Goal: Find specific page/section: Find specific page/section

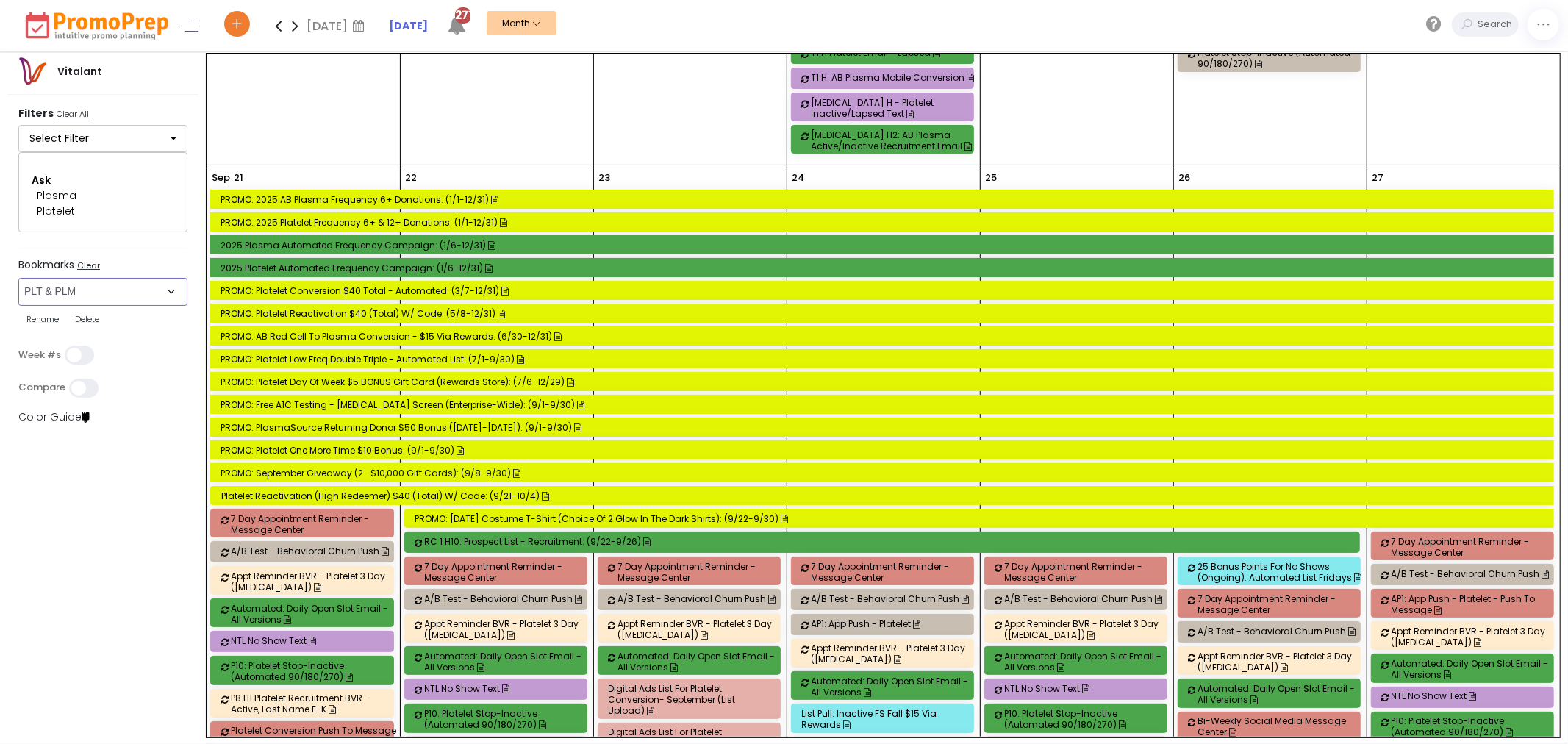
click at [141, 294] on select "Select Bookmark Automated Frequency Campaign Control - BVR Control - Email Cont…" at bounding box center [103, 292] width 169 height 28
click at [19, 299] on select "Select Bookmark Automated Frequency Campaign Control - BVR Control - Email Cont…" at bounding box center [103, 292] width 169 height 28
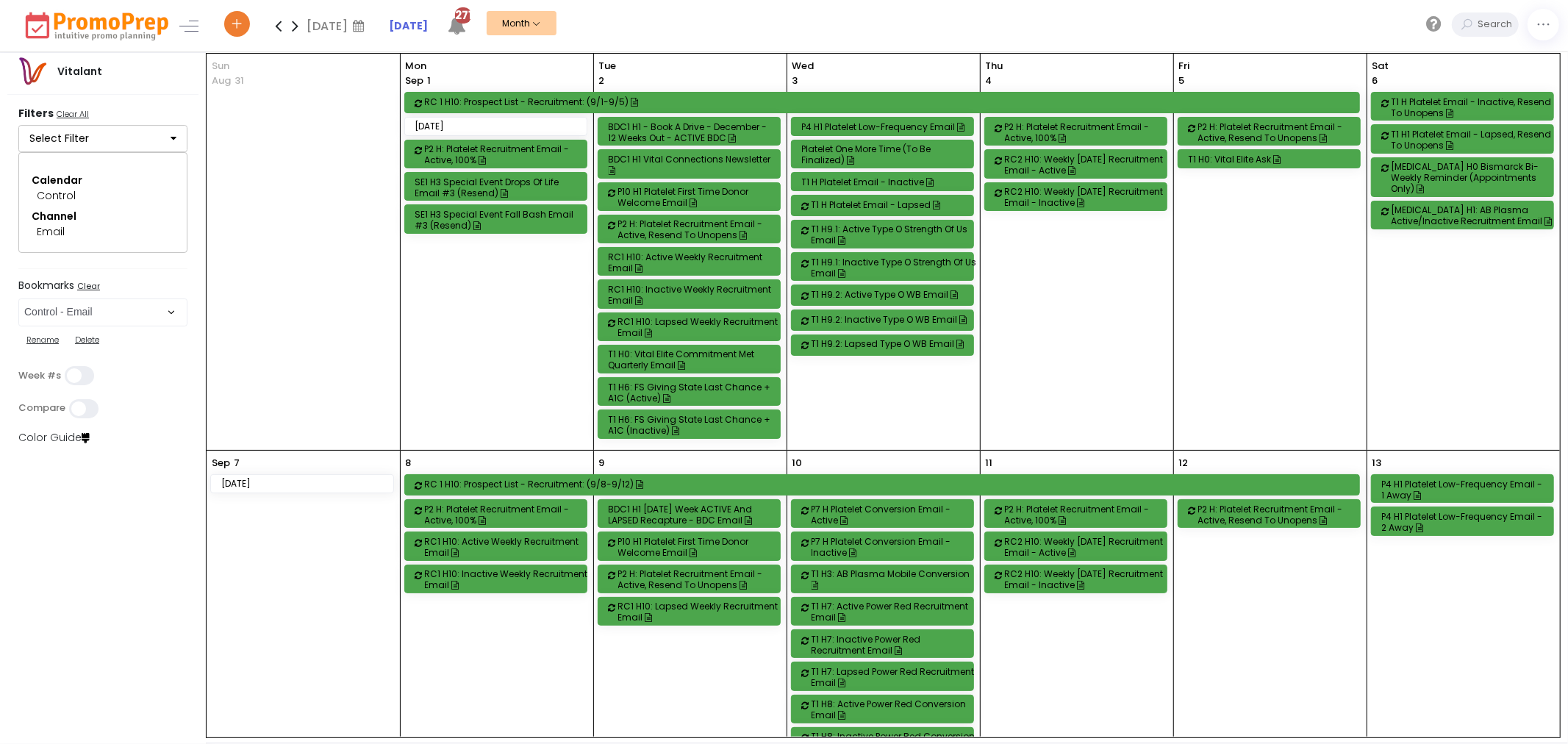
click at [280, 23] on icon at bounding box center [278, 26] width 17 height 29
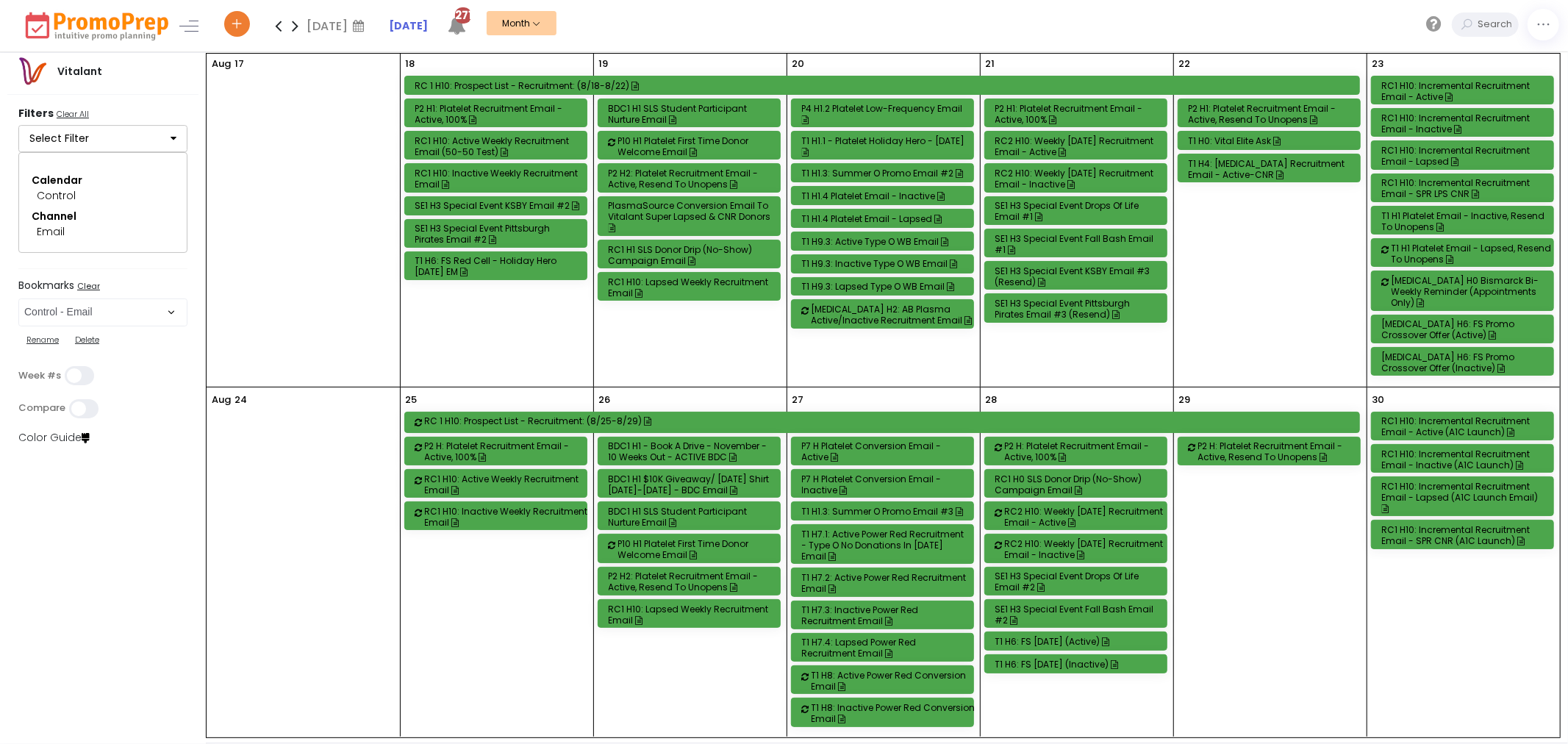
scroll to position [1052, 0]
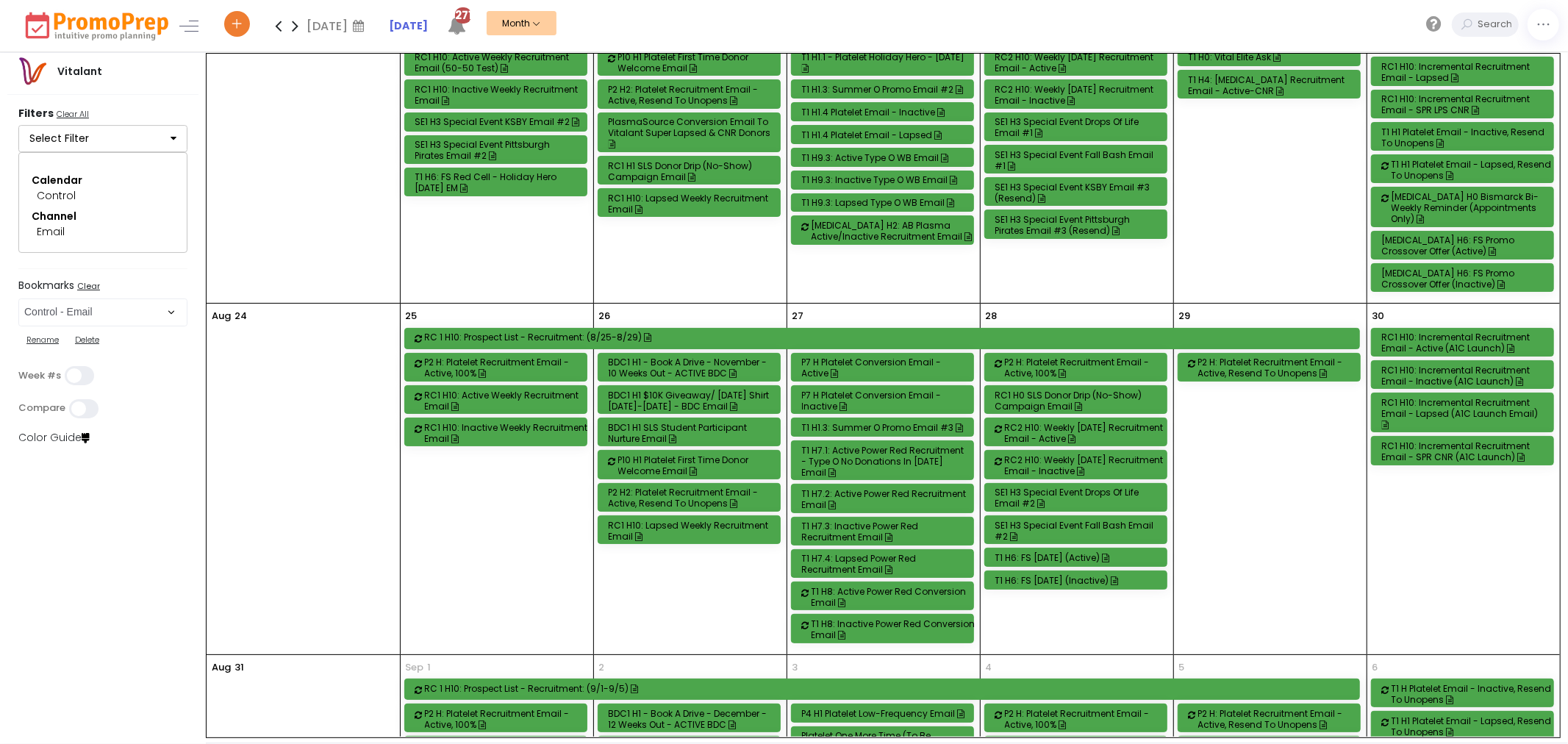
click at [1456, 336] on div "RC1 H10: Incremental Recruitment Email - Active (A1C Launch)" at bounding box center [1465, 342] width 166 height 22
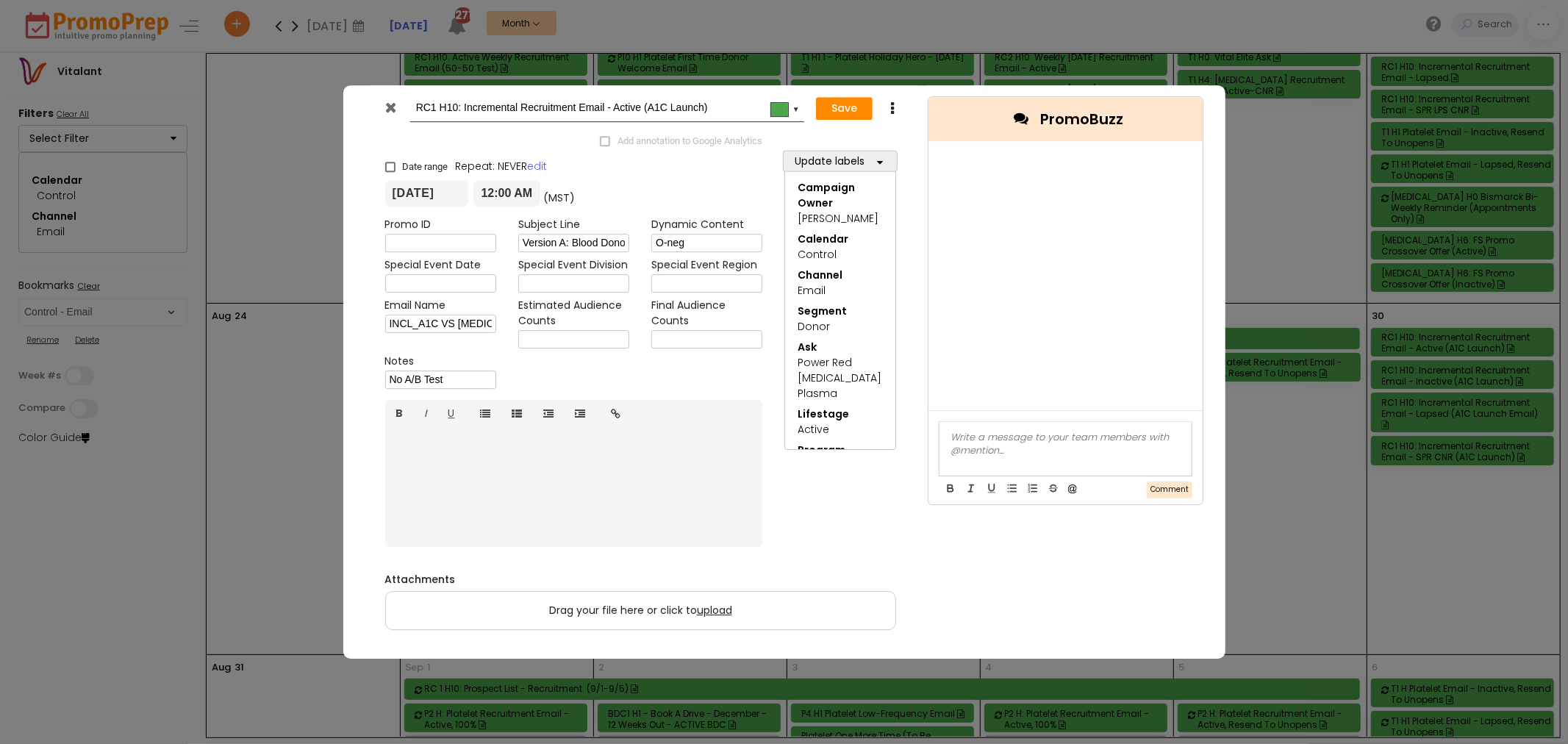
click at [393, 105] on icon at bounding box center [391, 108] width 11 height 15
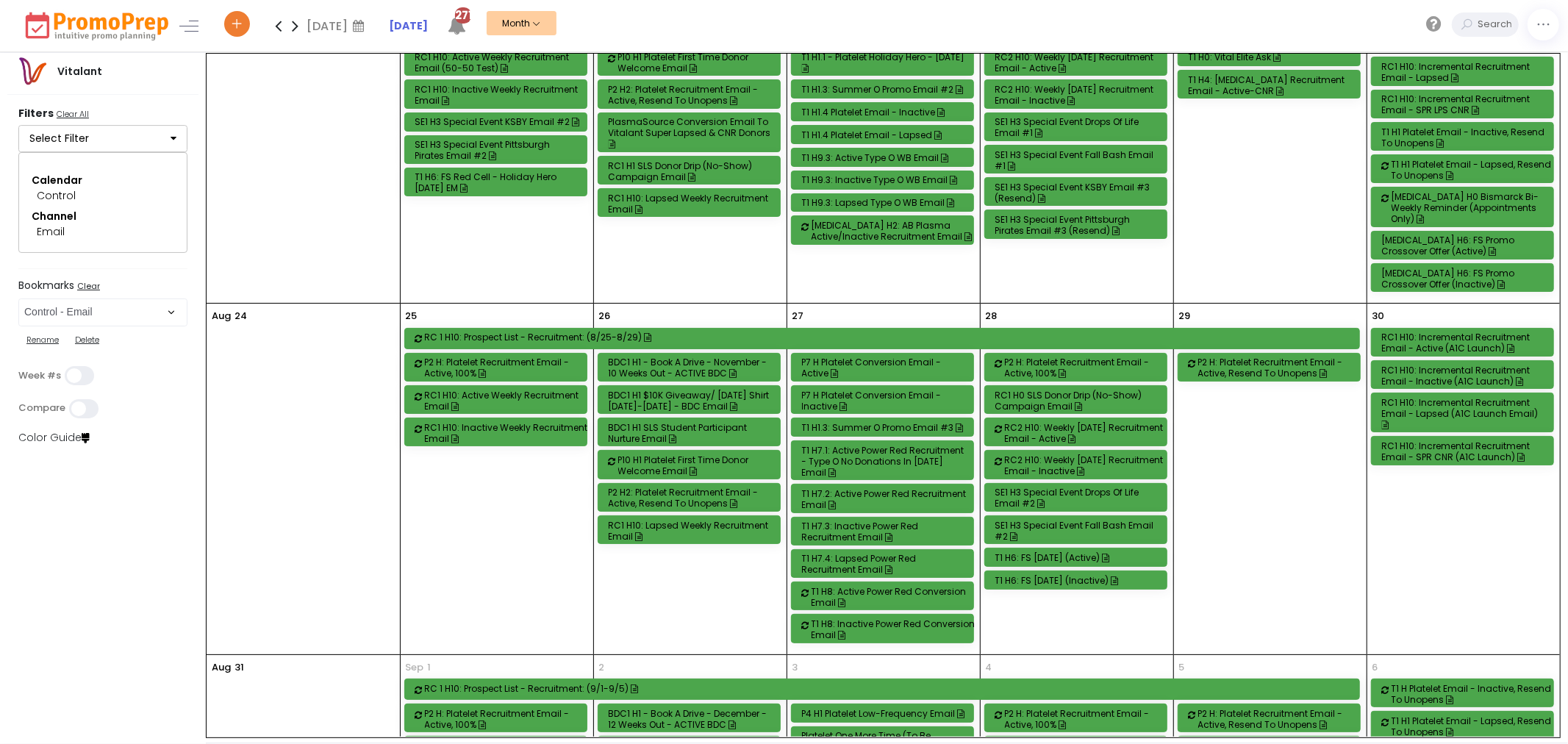
click at [1431, 383] on div "RC1 H10: Incremental Recruitment Email - Inactive (A1C Launch)" at bounding box center [1463, 375] width 183 height 27
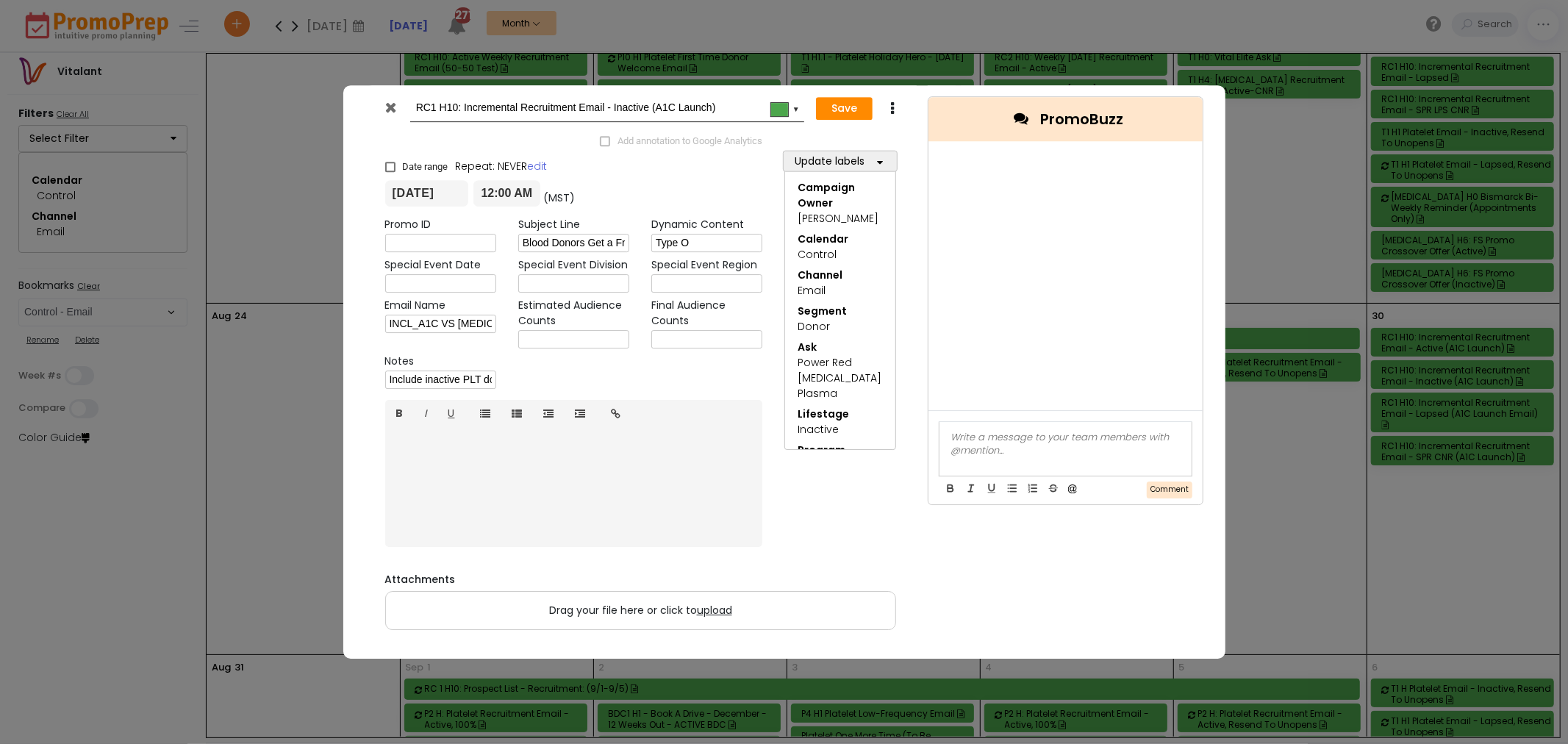
click at [387, 103] on icon at bounding box center [391, 108] width 11 height 15
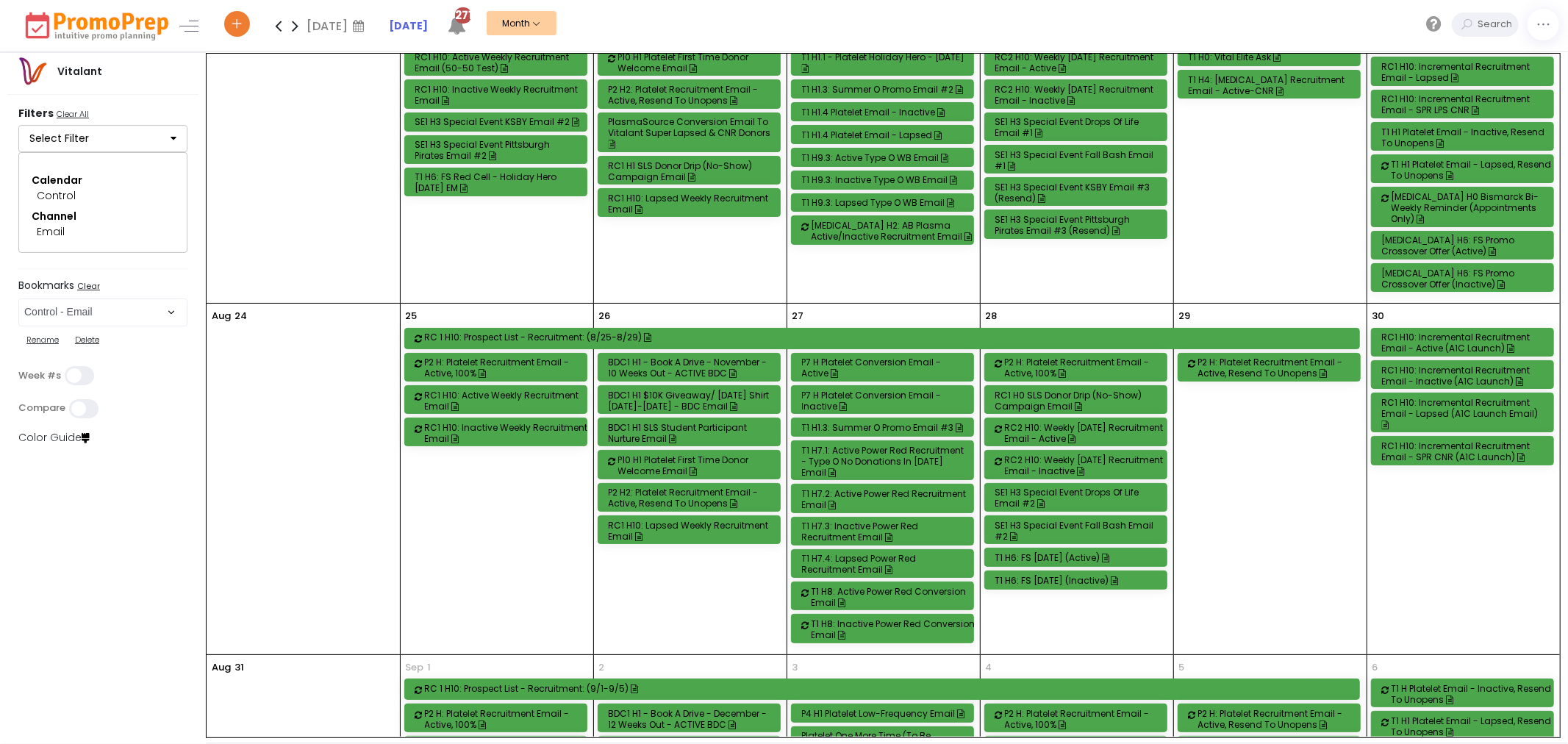
click at [1496, 338] on div "RC1 H10: Incremental Recruitment Email - Active (A1C Launch)" at bounding box center [1465, 342] width 166 height 22
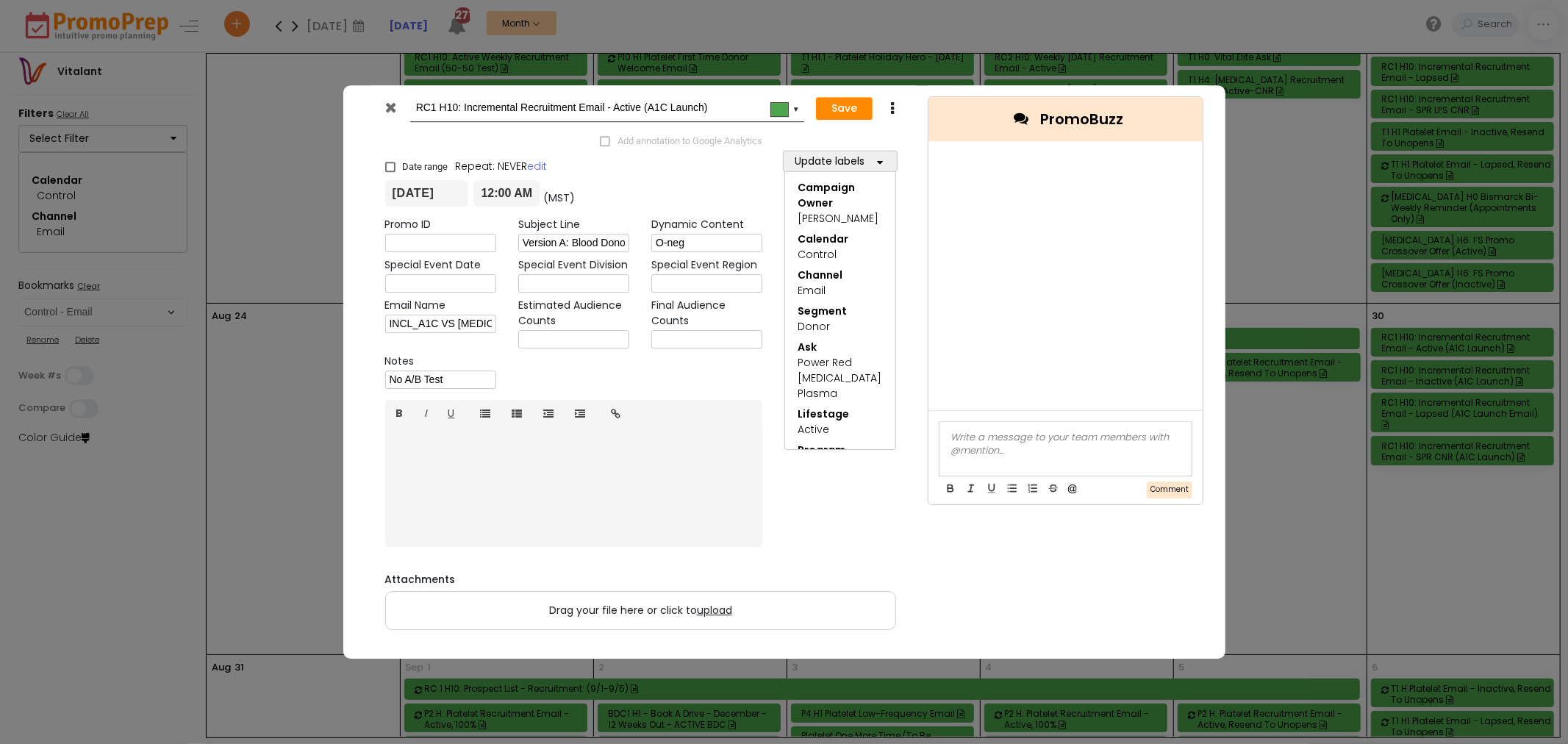
click at [391, 111] on icon at bounding box center [391, 108] width 11 height 15
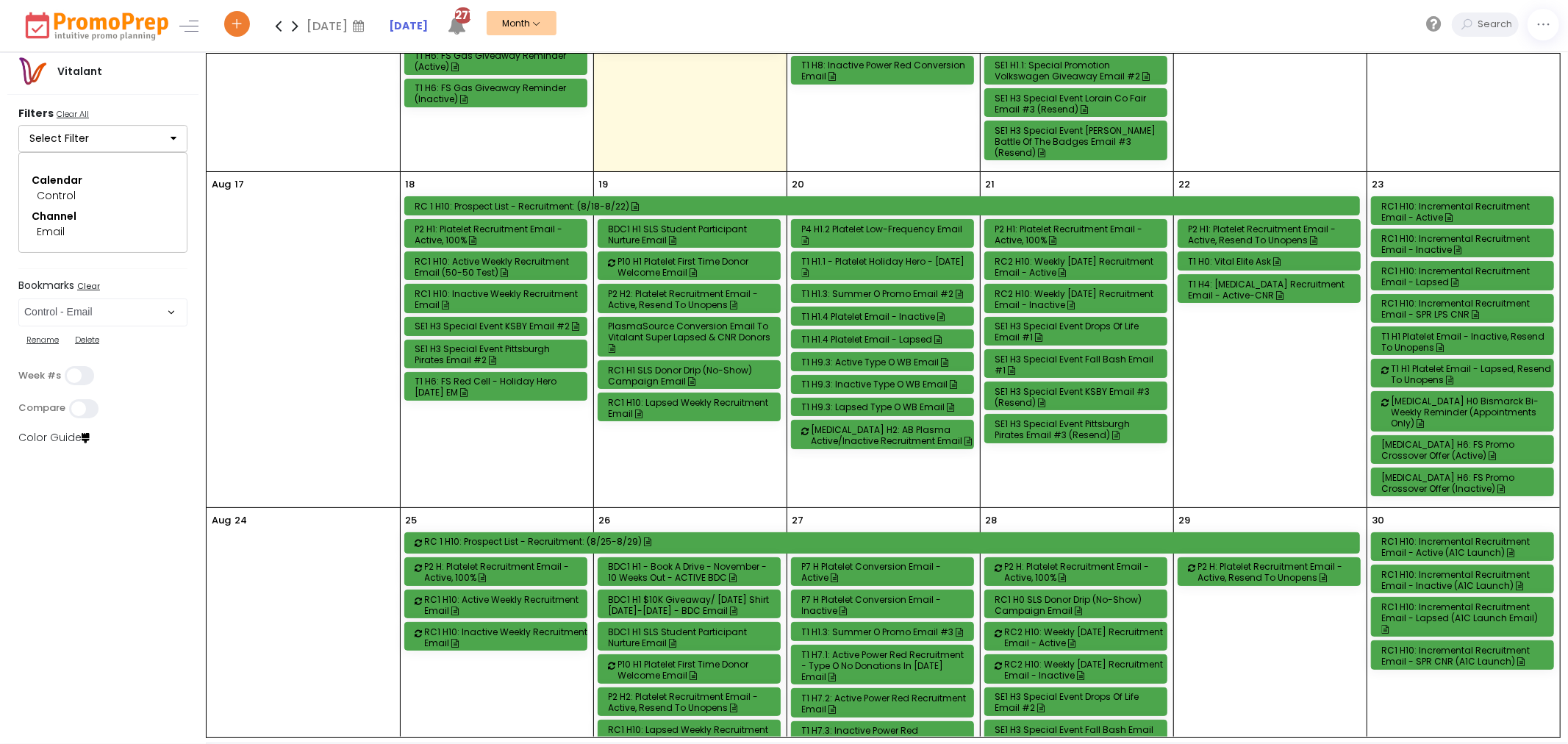
scroll to position [848, 0]
click at [1441, 547] on div "RC1 H10: Incremental Recruitment Email - Active (A1C Launch)" at bounding box center [1465, 546] width 166 height 22
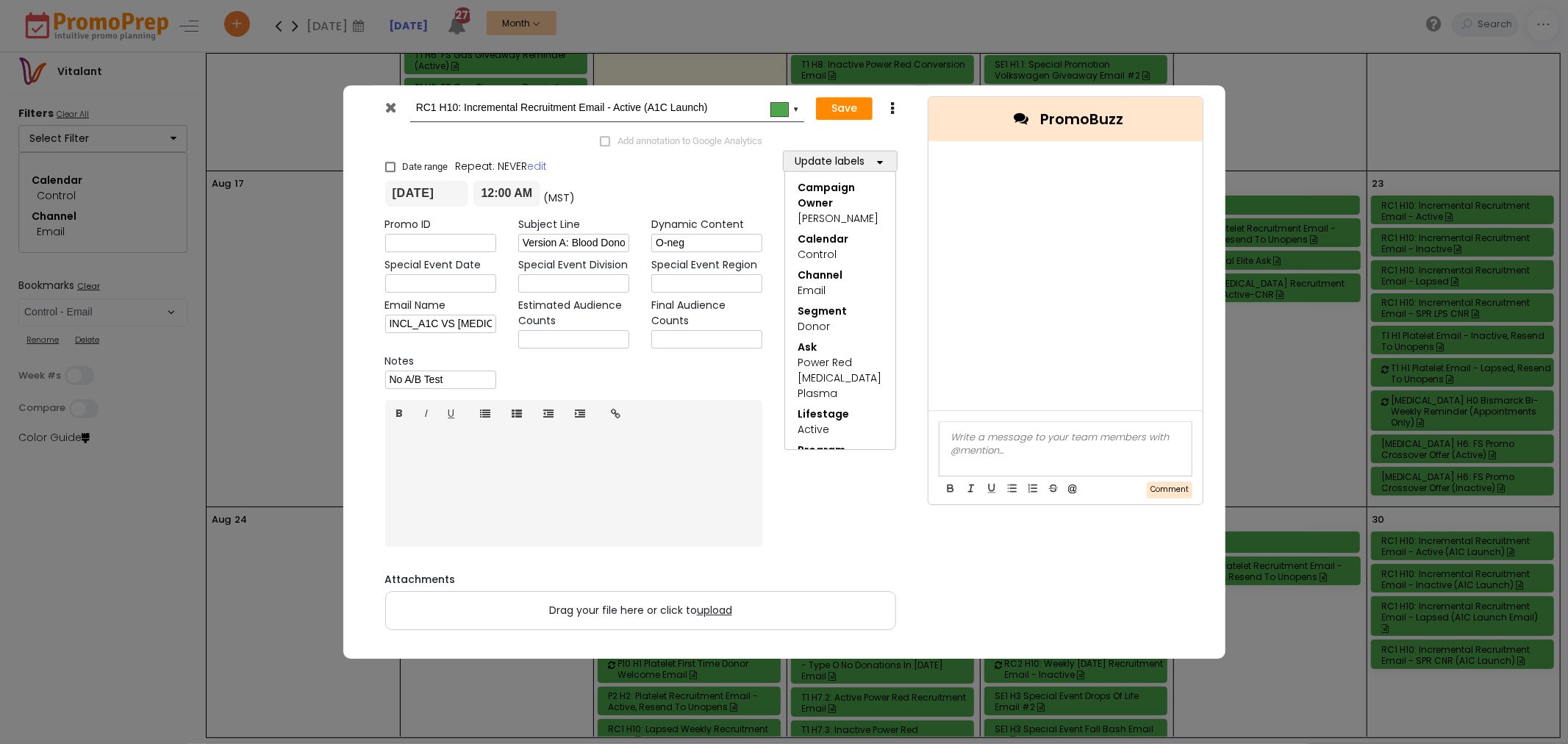
click at [394, 108] on icon at bounding box center [391, 108] width 11 height 15
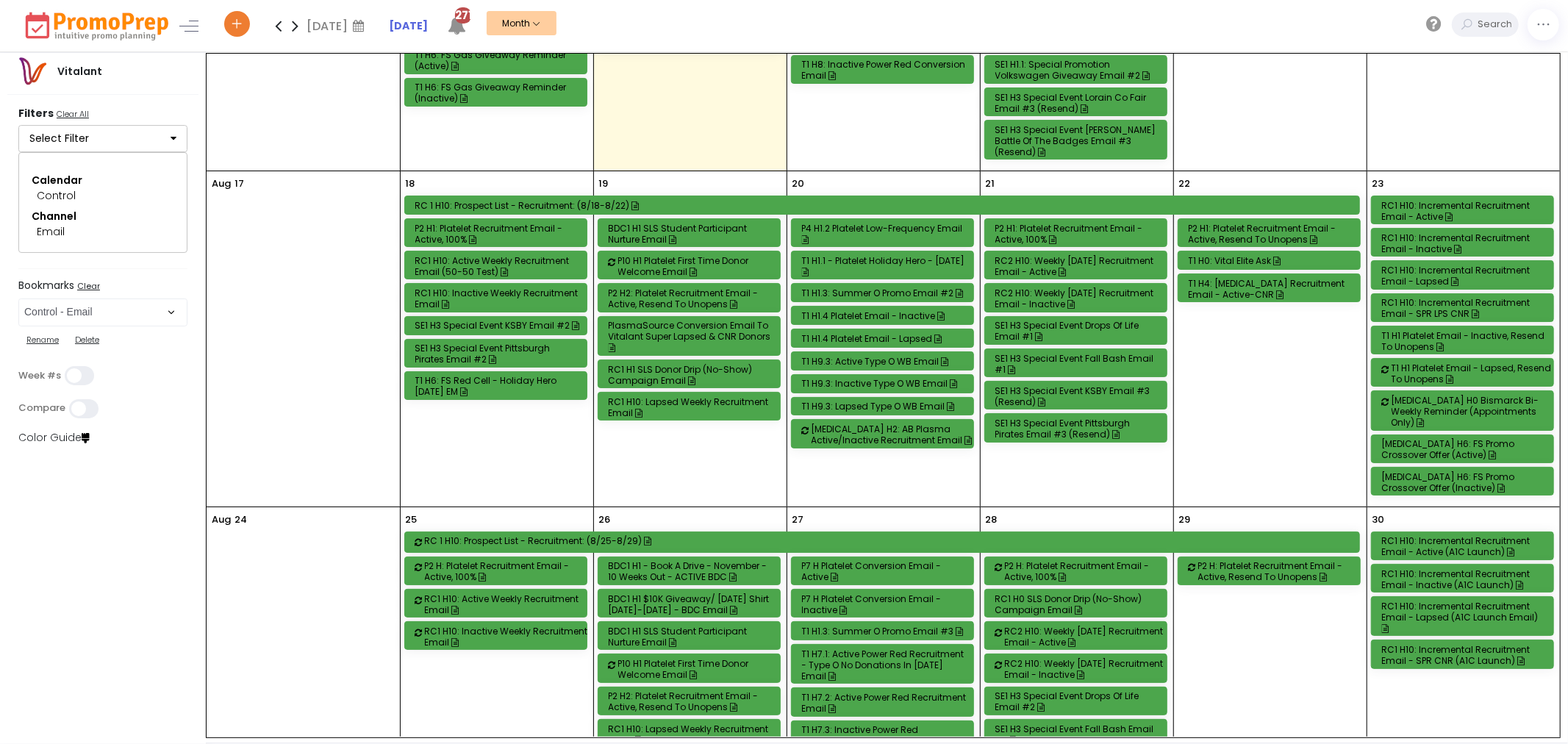
click at [1472, 572] on div "RC1 H10: Incremental Recruitment Email - Inactive (A1C Launch)" at bounding box center [1465, 579] width 166 height 22
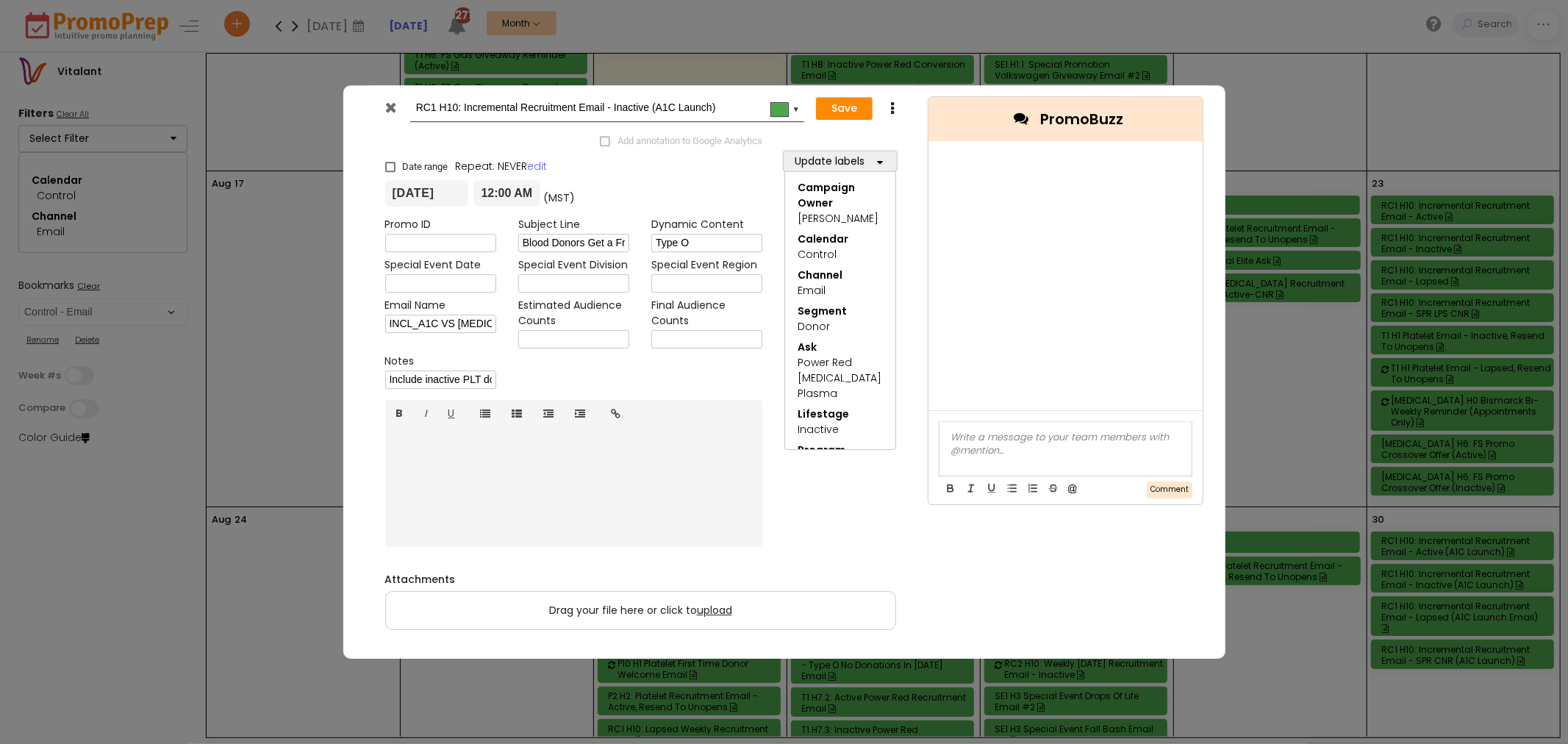
click at [386, 112] on icon at bounding box center [391, 108] width 11 height 15
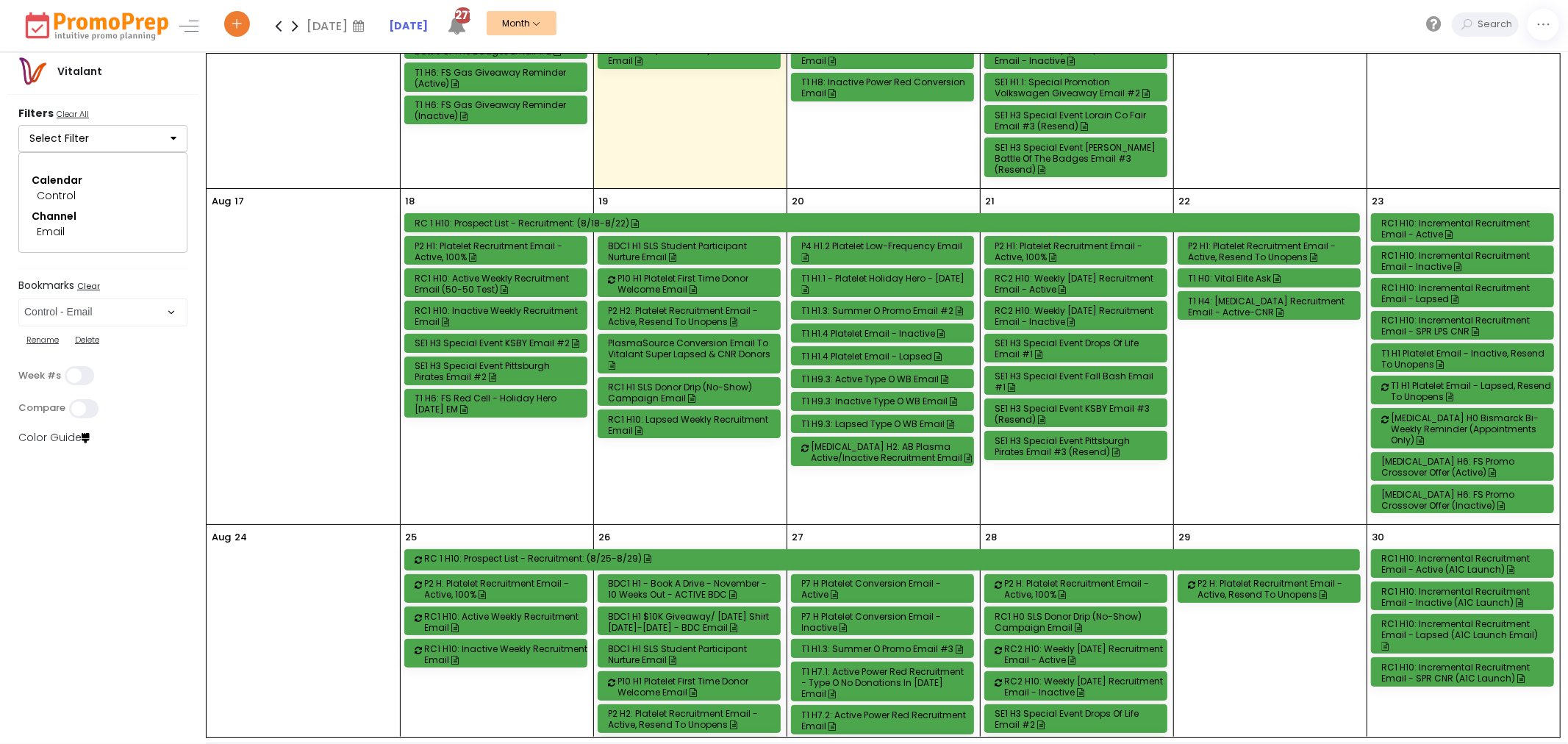
scroll to position [828, 0]
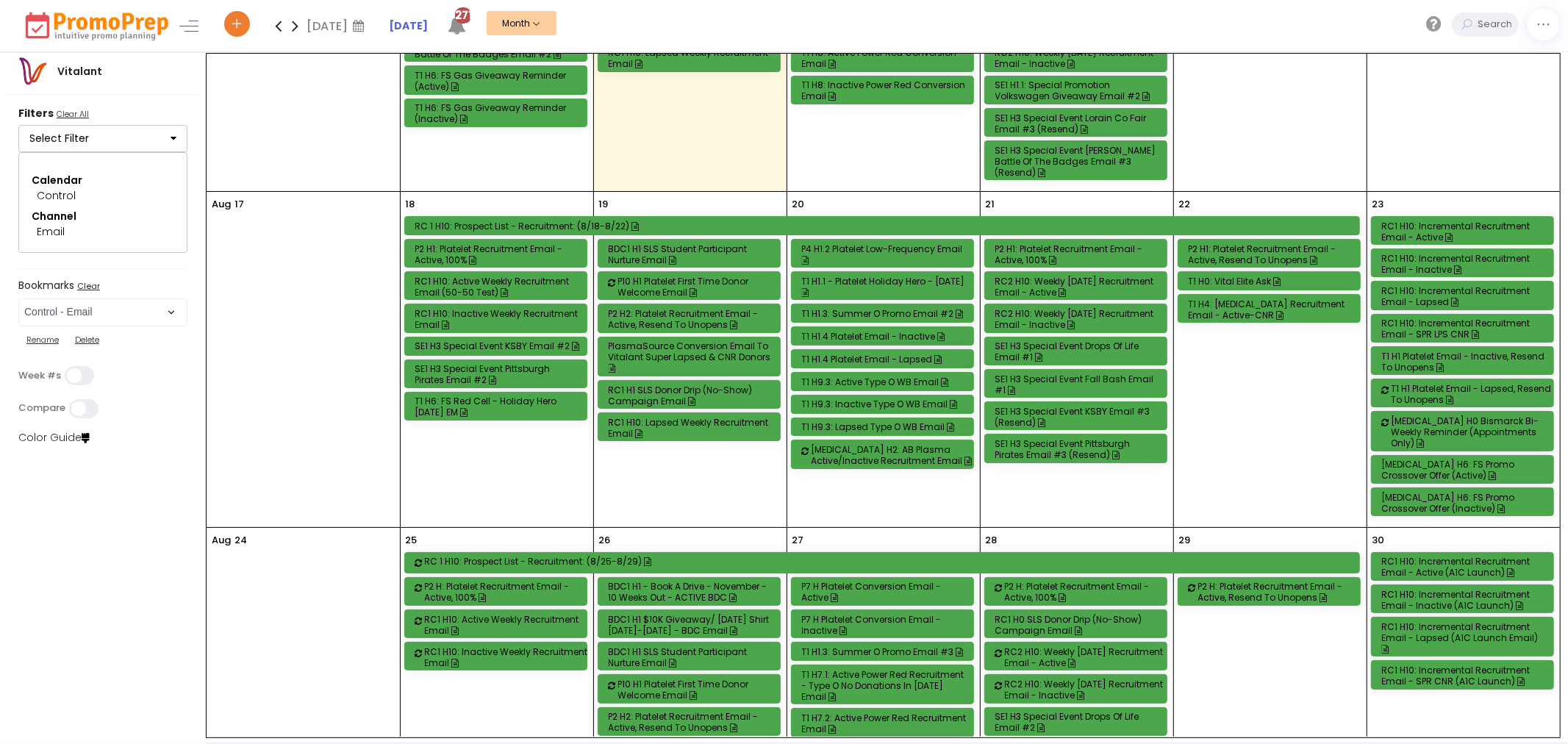
click at [1469, 589] on div "RC1 H10: Incremental Recruitment Email - Inactive (A1C Launch)" at bounding box center [1465, 599] width 166 height 22
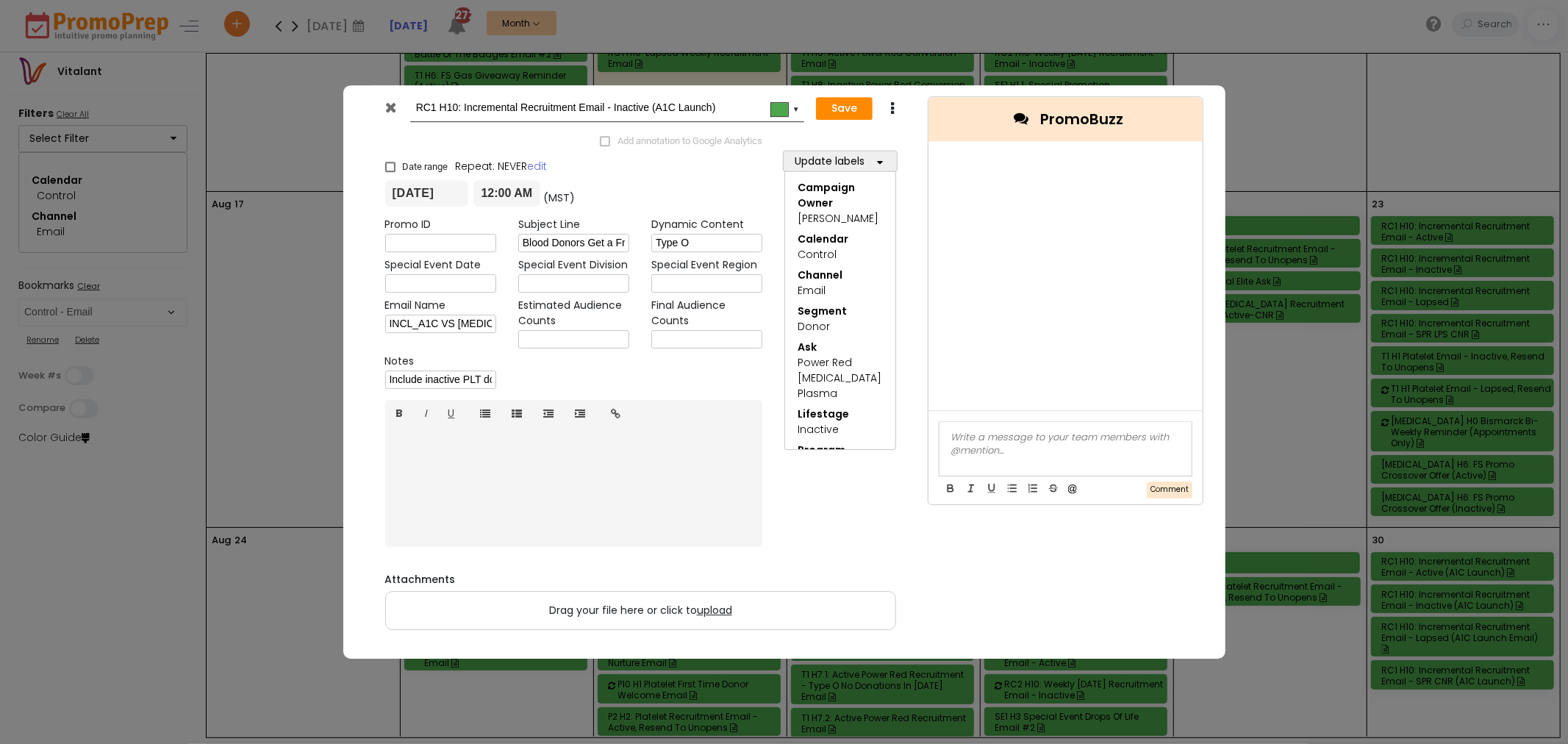
click at [402, 104] on div at bounding box center [392, 111] width 36 height 22
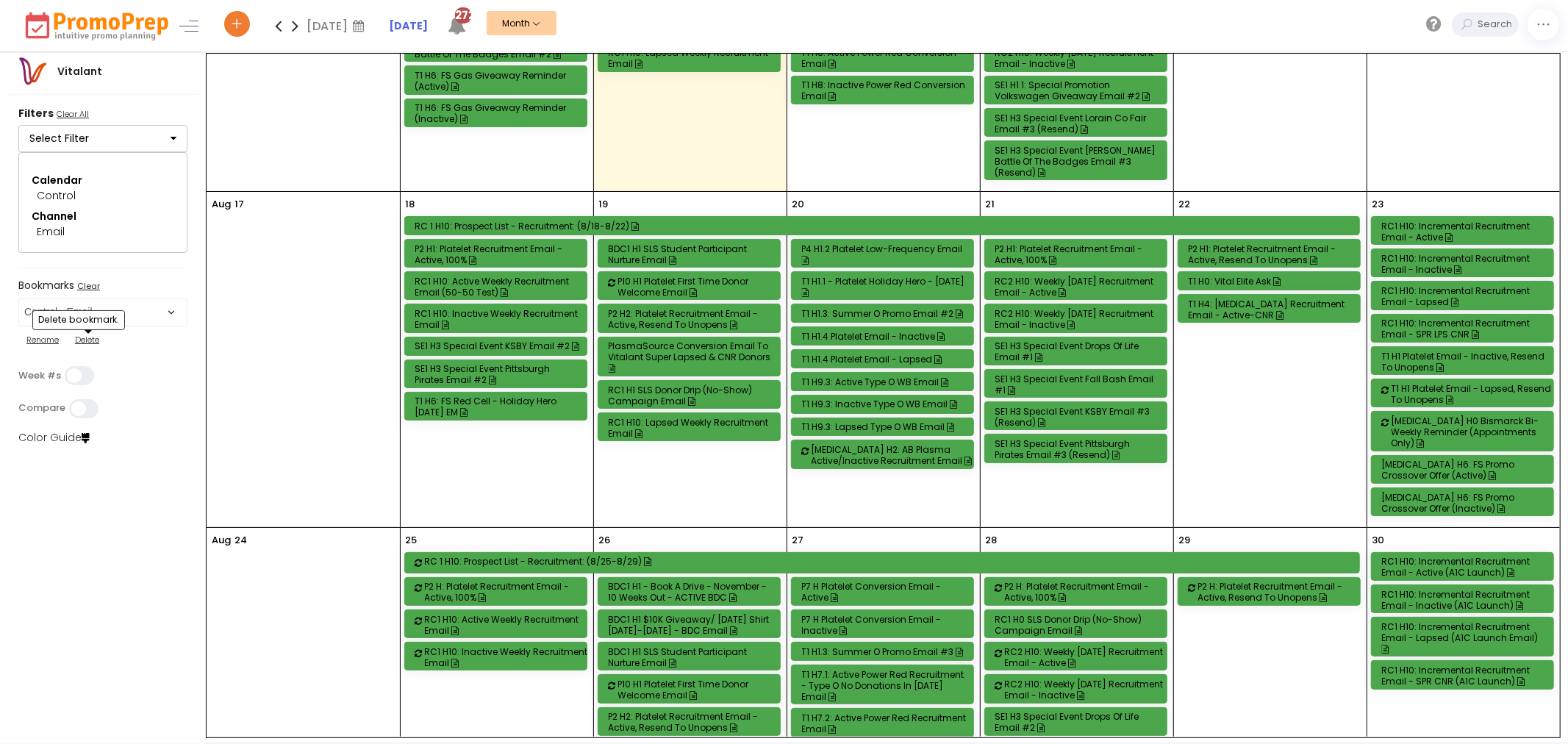
drag, startPoint x: 82, startPoint y: 340, endPoint x: 101, endPoint y: 311, distance: 34.7
click at [86, 328] on div "Rename Delete Delete bookmark." at bounding box center [103, 340] width 169 height 28
click at [101, 311] on select "Select Bookmark Automated Frequency Campaign Control - BVR Control - Email Cont…" at bounding box center [103, 312] width 169 height 28
select select "48"
click at [19, 298] on select "Select Bookmark Automated Frequency Campaign Control - BVR Control - Email Cont…" at bounding box center [103, 312] width 169 height 28
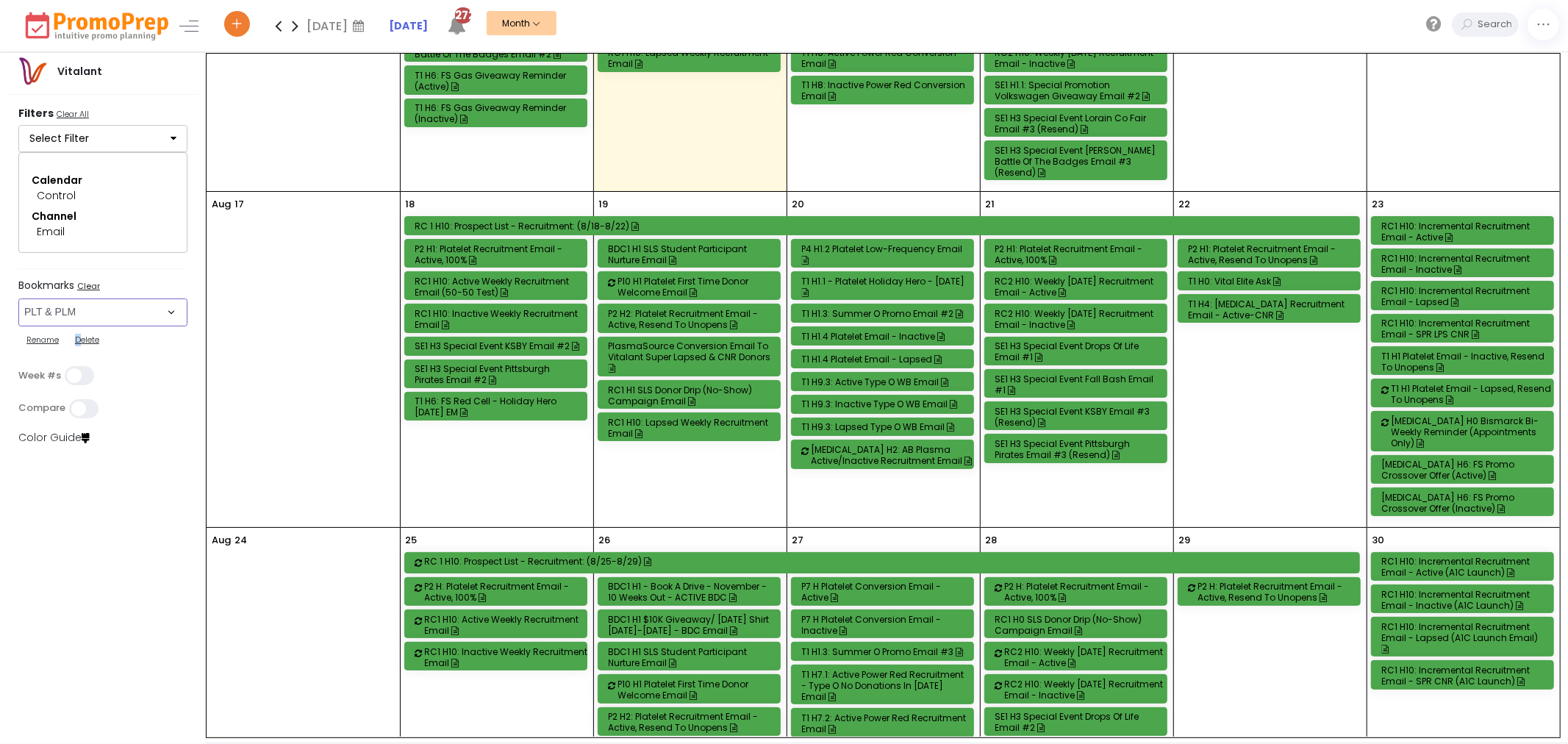
scroll to position [0, 0]
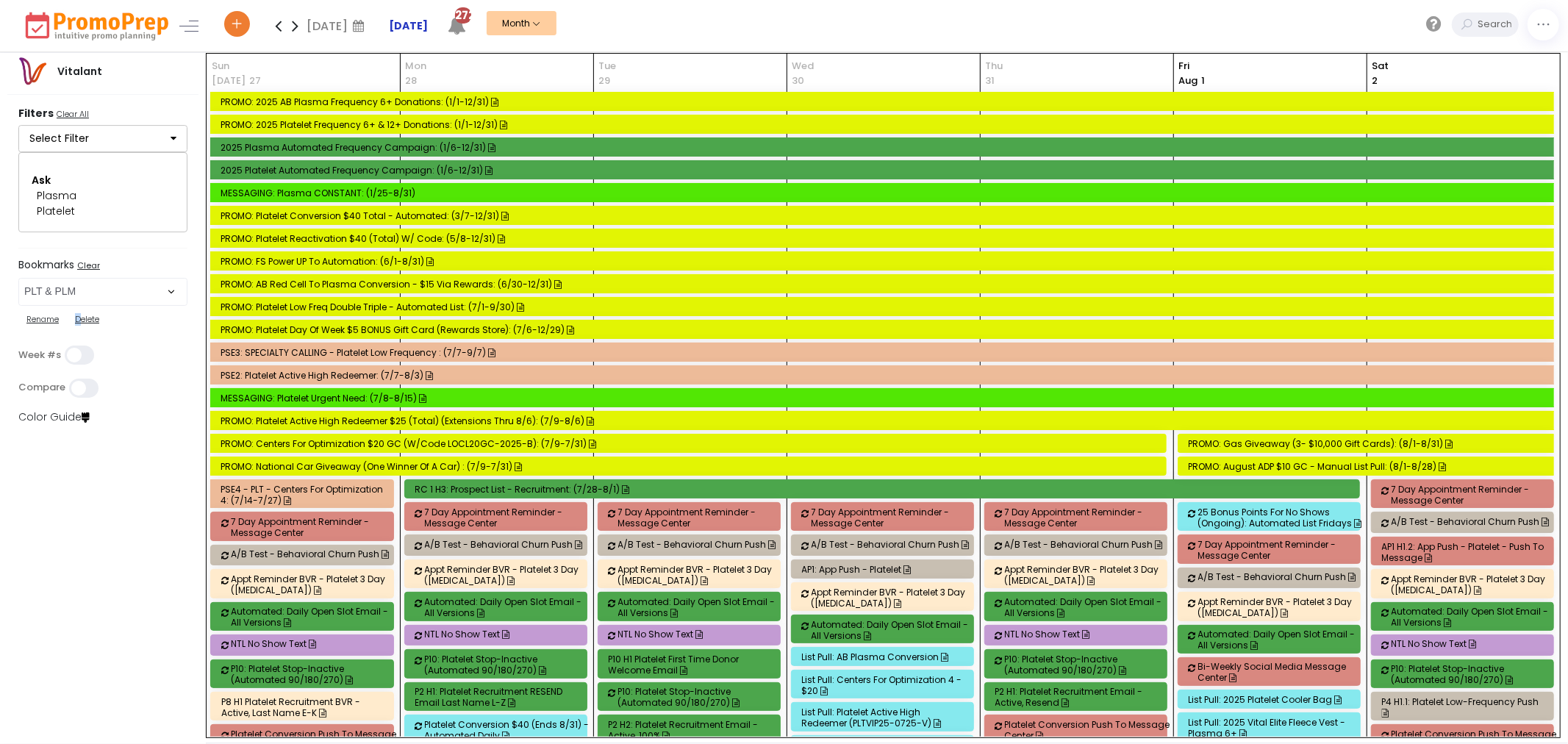
click at [411, 26] on strong "[DATE]" at bounding box center [408, 26] width 39 height 15
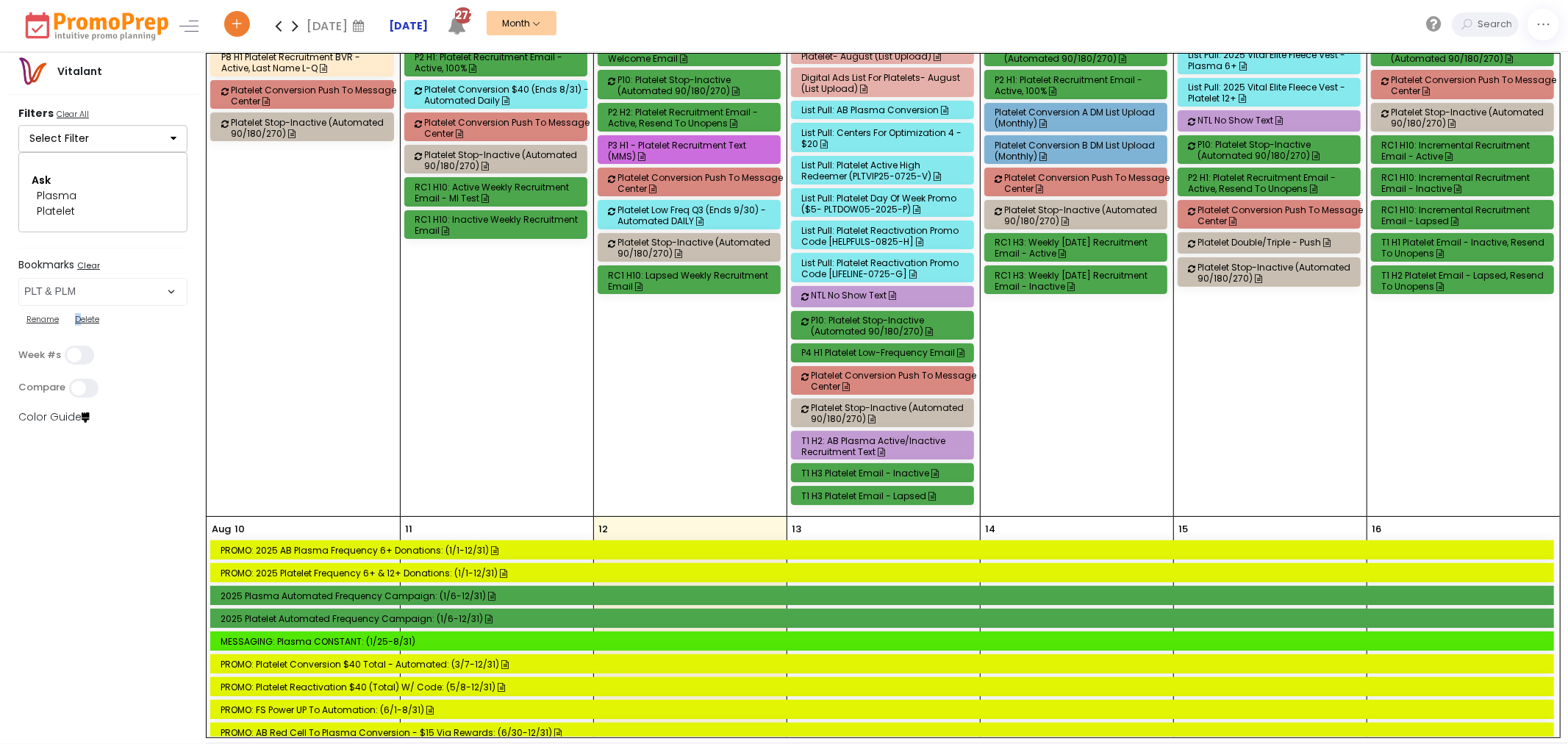
scroll to position [2019, 0]
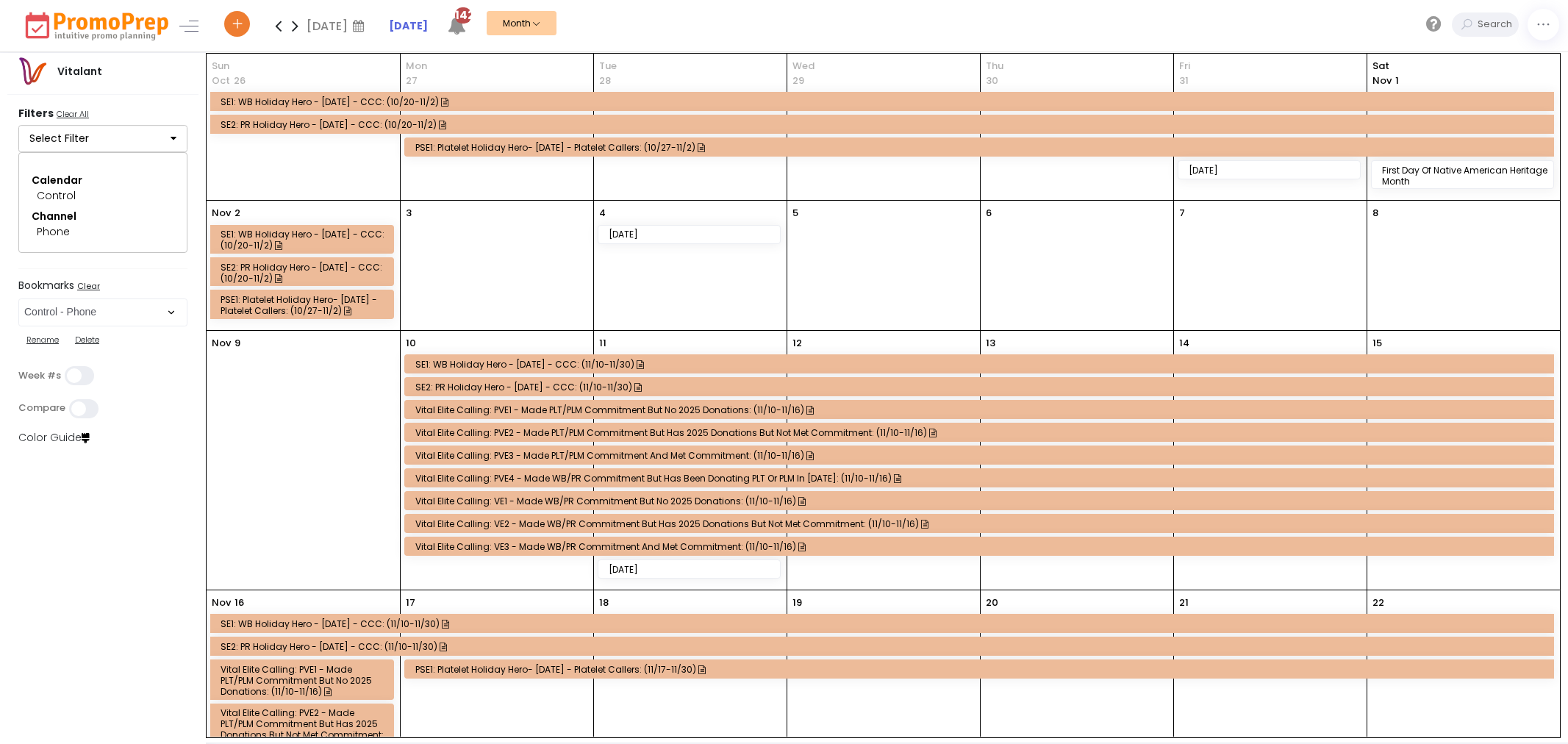
select select "285"
